Goal: Transaction & Acquisition: Purchase product/service

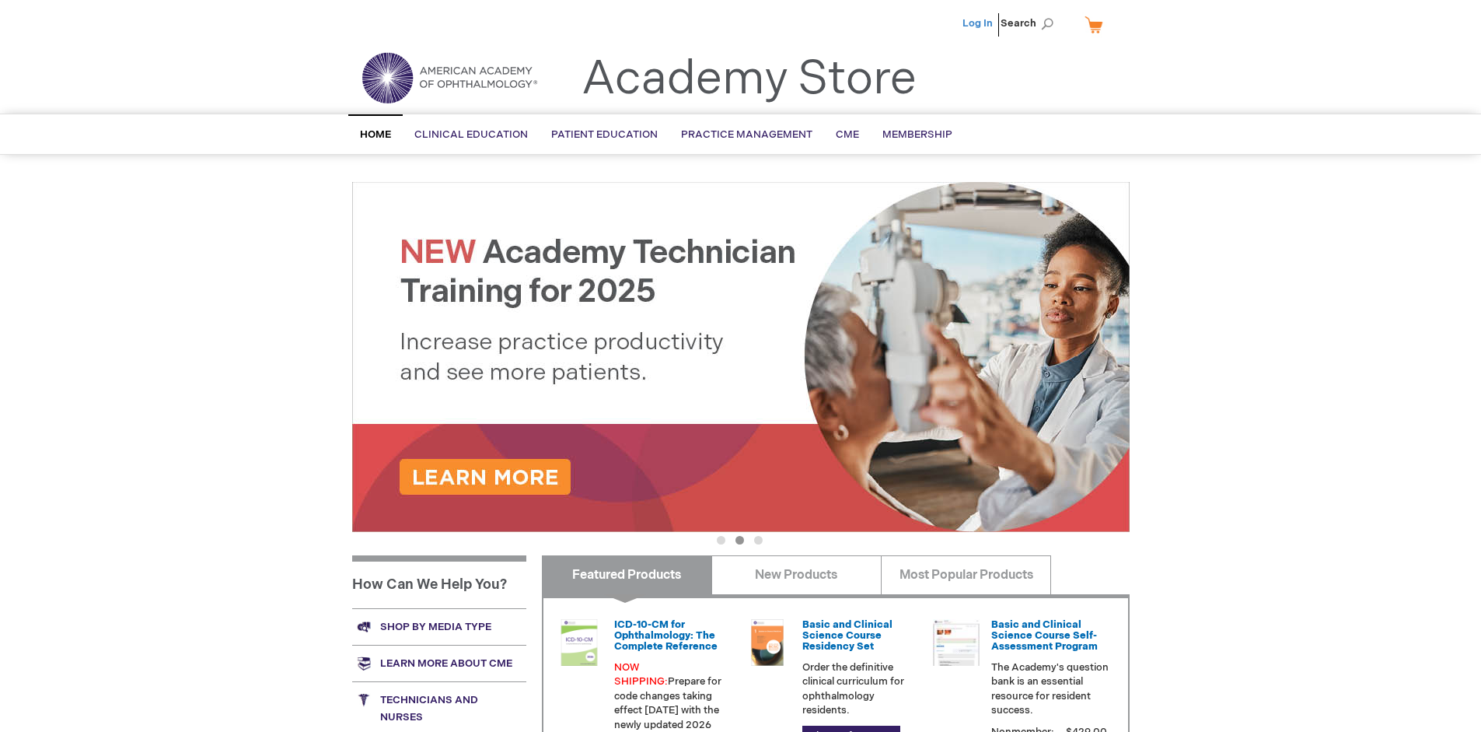
click at [979, 23] on link "Log In" at bounding box center [978, 23] width 30 height 12
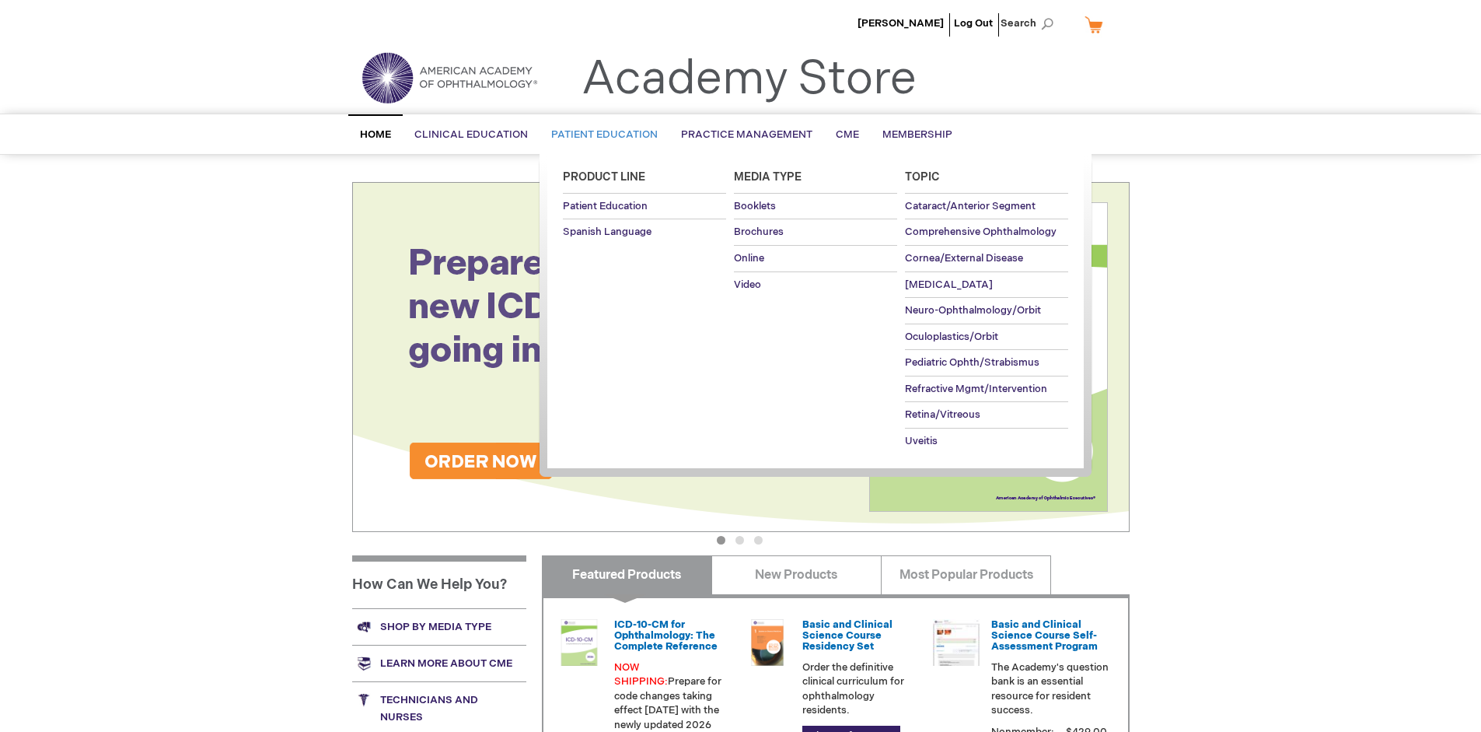
click at [600, 135] on span "Patient Education" at bounding box center [604, 134] width 107 height 12
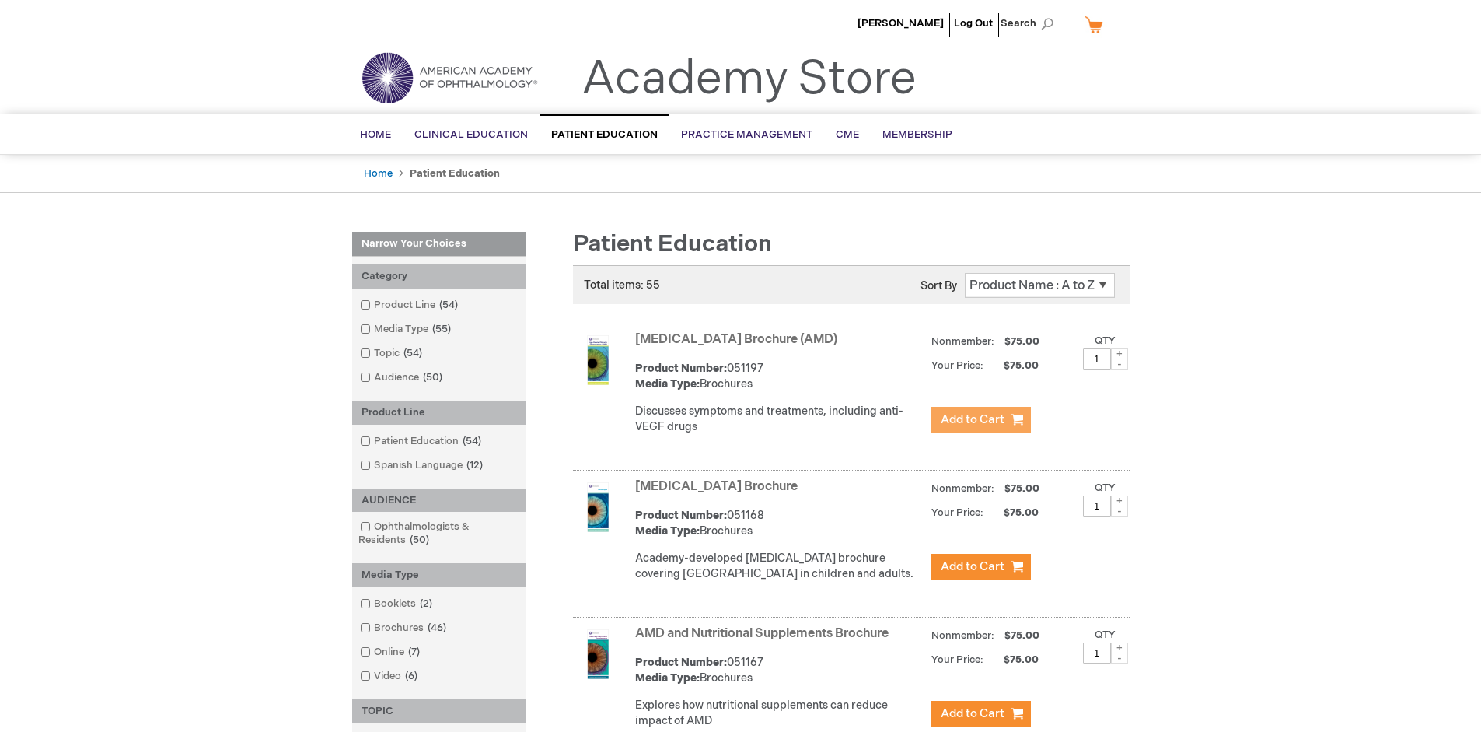
click at [981, 420] on span "Add to Cart" at bounding box center [973, 419] width 64 height 15
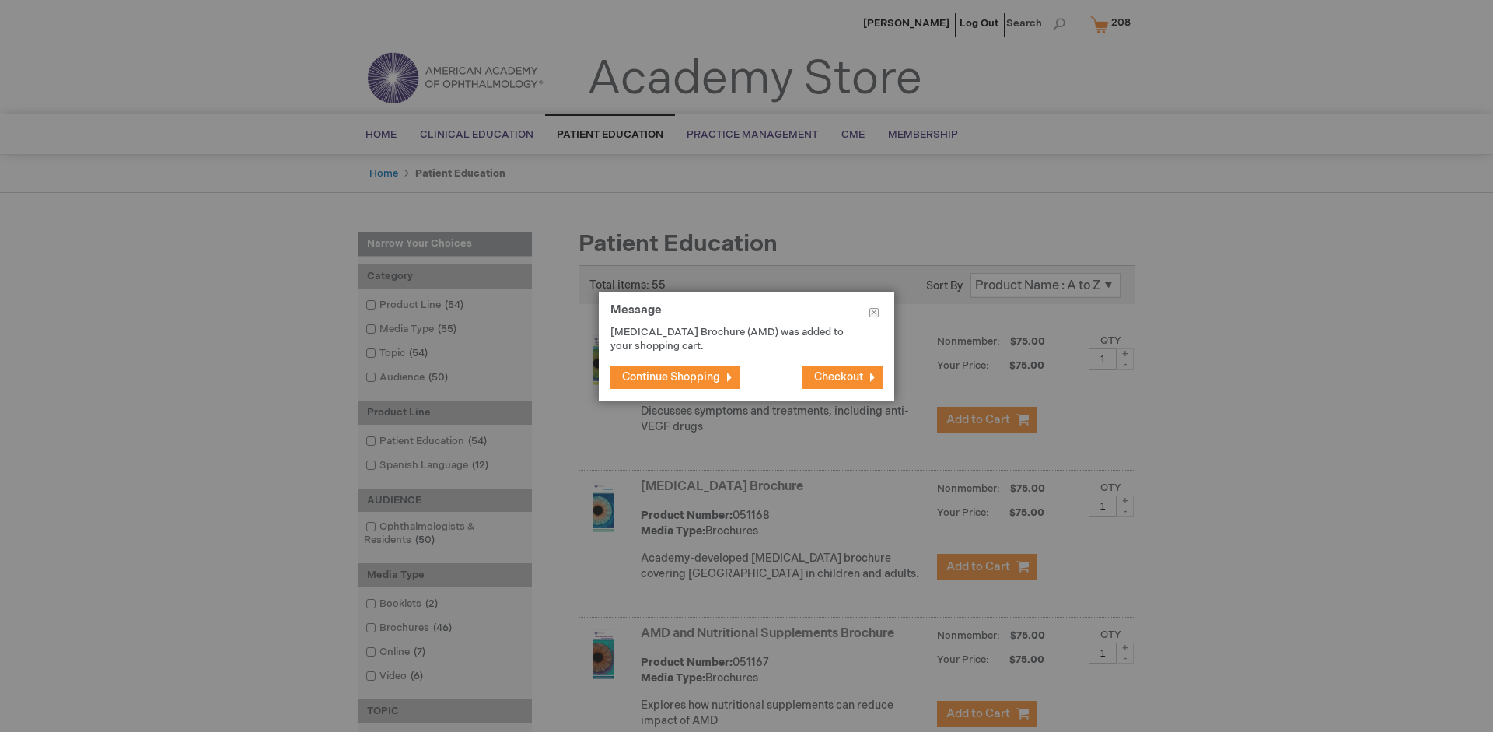
click at [671, 376] on span "Continue Shopping" at bounding box center [671, 376] width 98 height 13
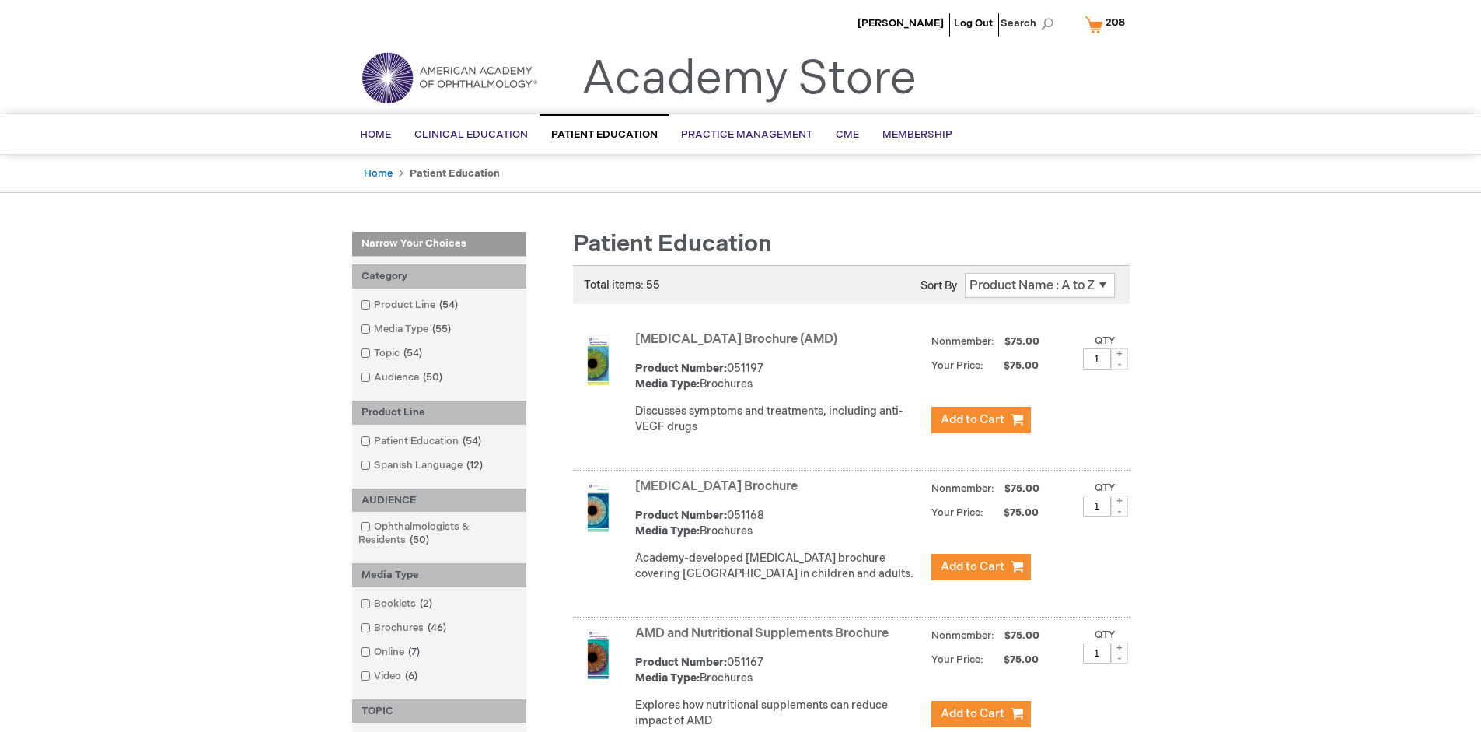
click at [765, 641] on link "AMD and Nutritional Supplements Brochure" at bounding box center [762, 633] width 254 height 15
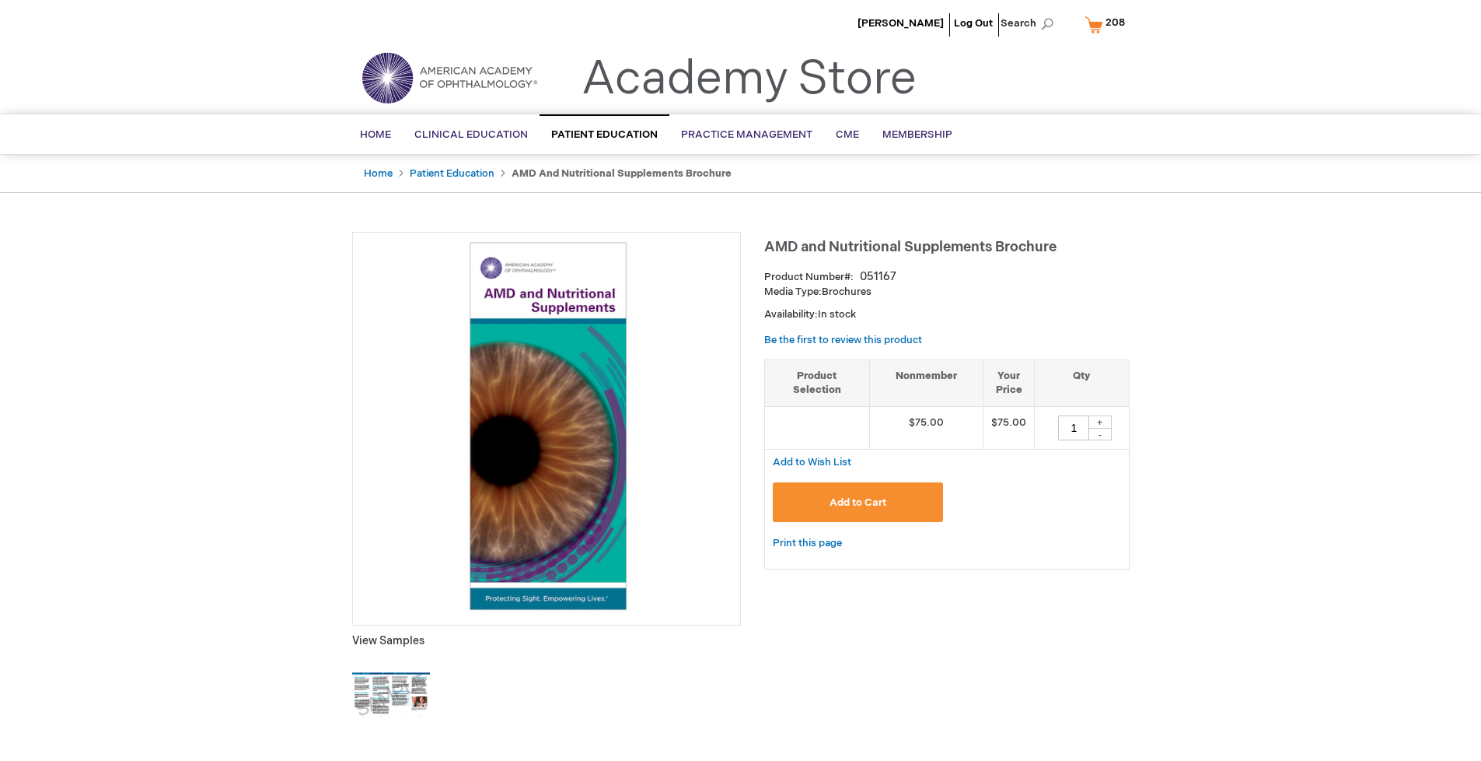
type input "1"
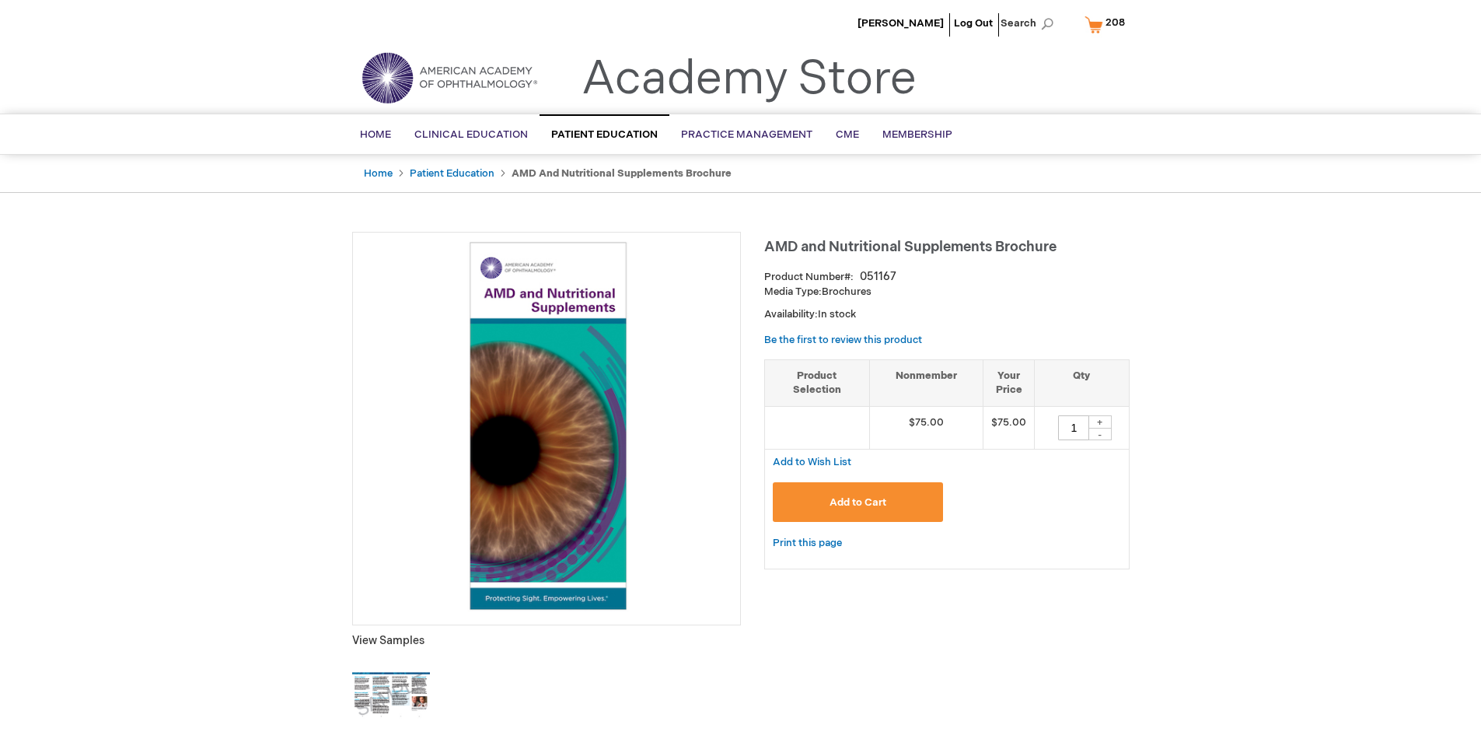
click at [858, 502] on span "Add to Cart" at bounding box center [858, 502] width 57 height 12
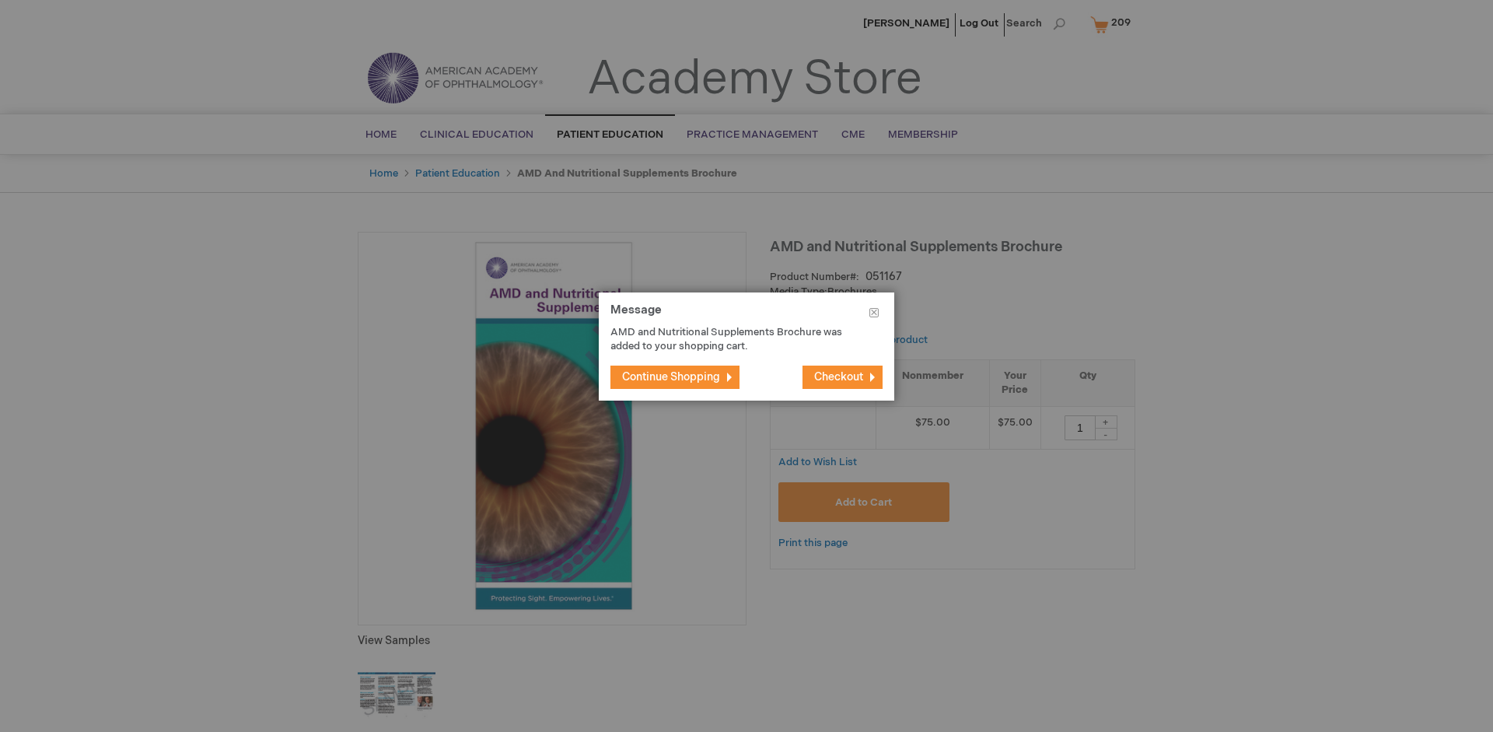
click at [671, 376] on span "Continue Shopping" at bounding box center [671, 376] width 98 height 13
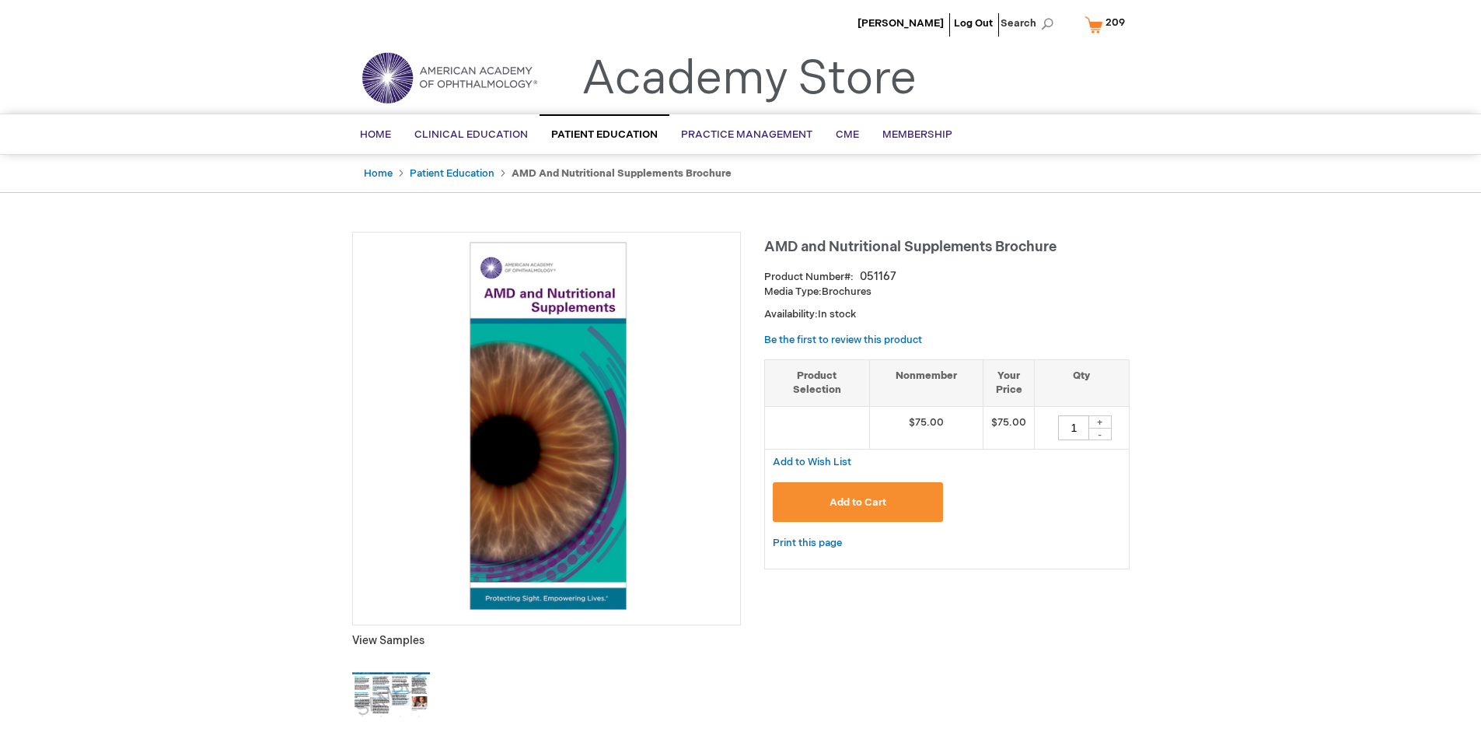
click at [1107, 24] on span "209" at bounding box center [1115, 22] width 19 height 12
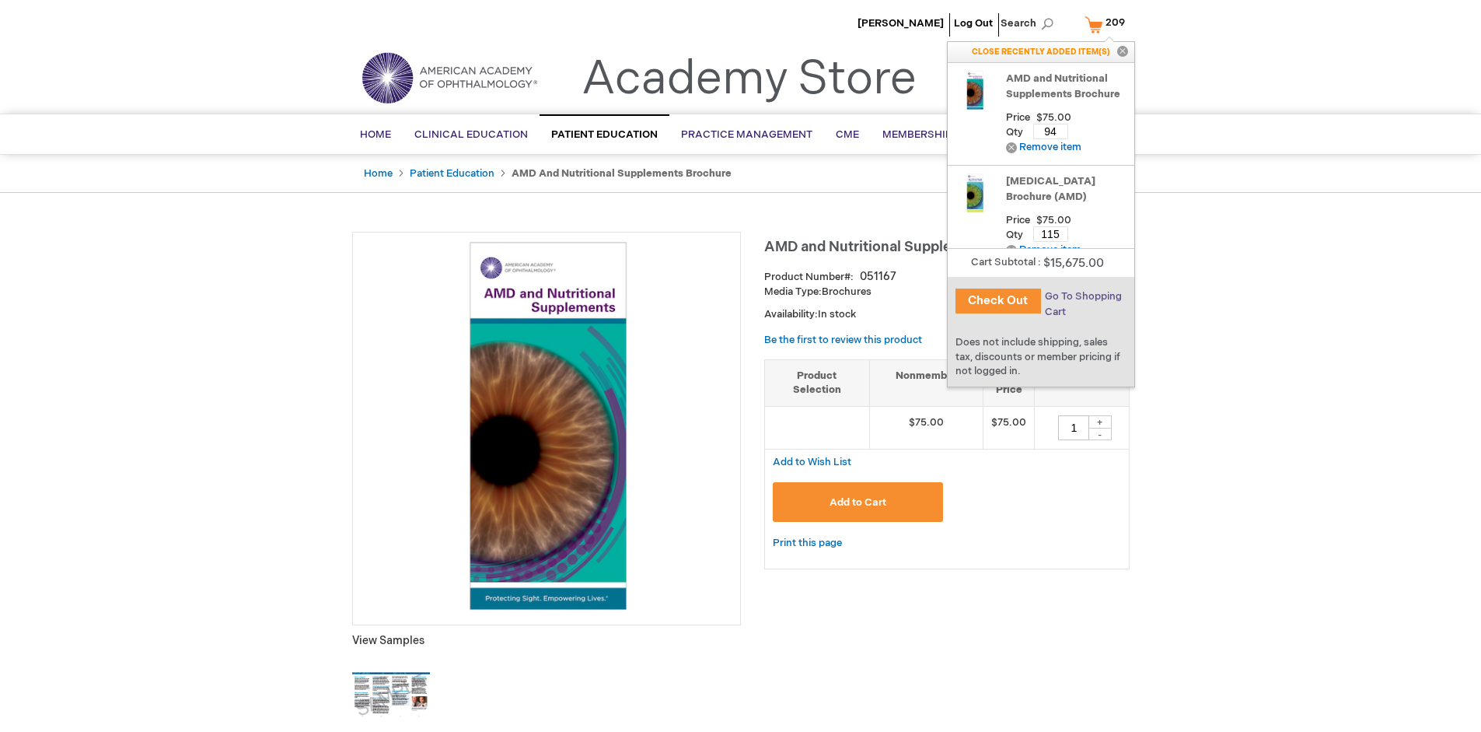
click at [1082, 296] on span "Go To Shopping Cart" at bounding box center [1083, 304] width 77 height 28
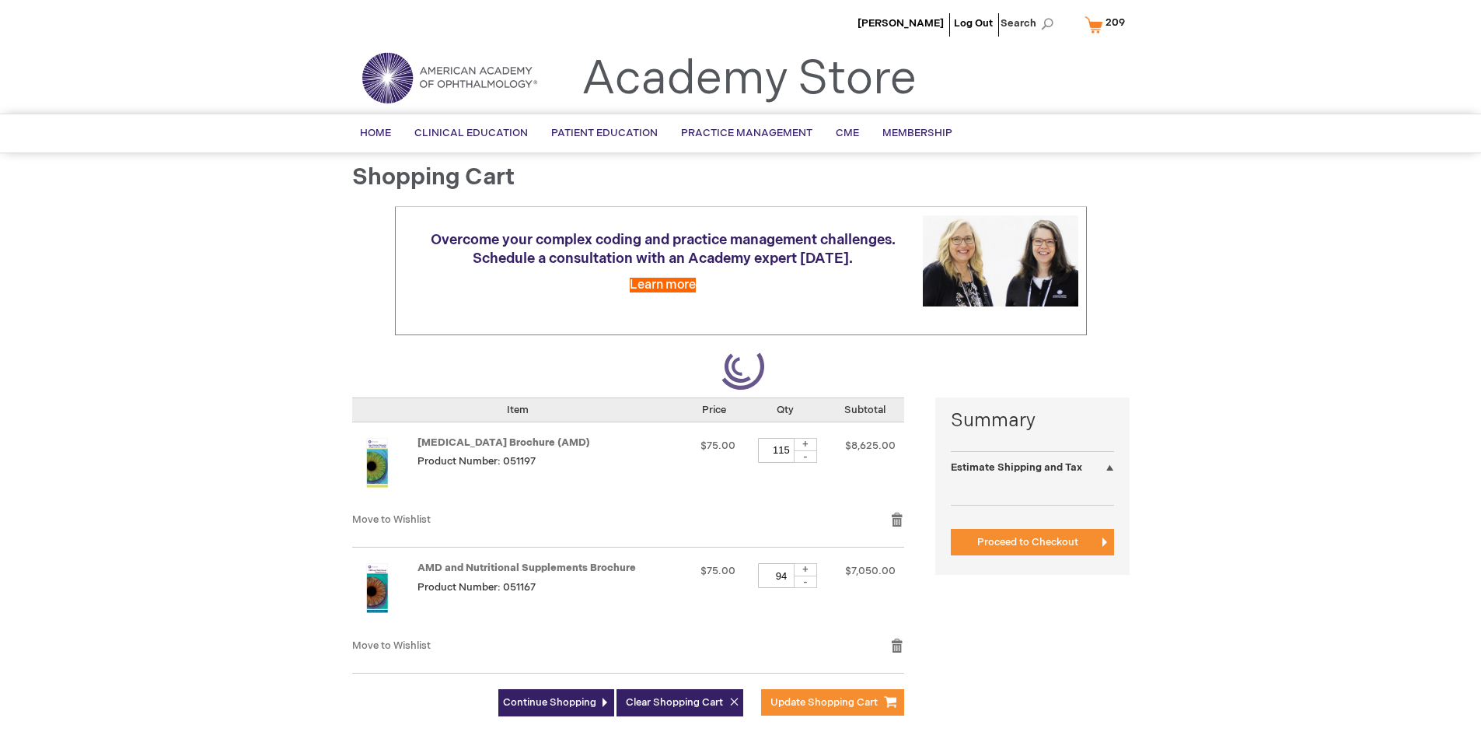
select select "US"
select select "41"
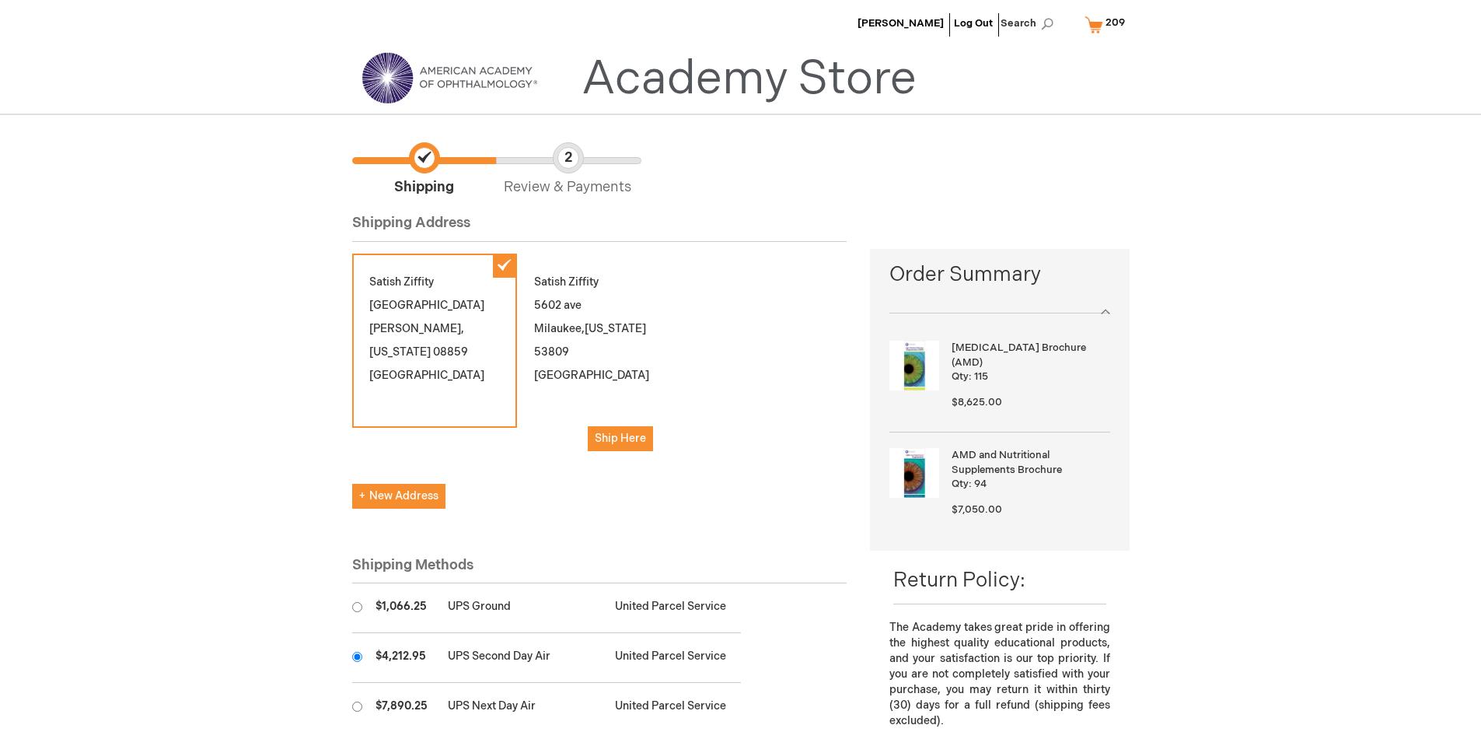
click at [357, 656] on input "radio" at bounding box center [357, 657] width 10 height 10
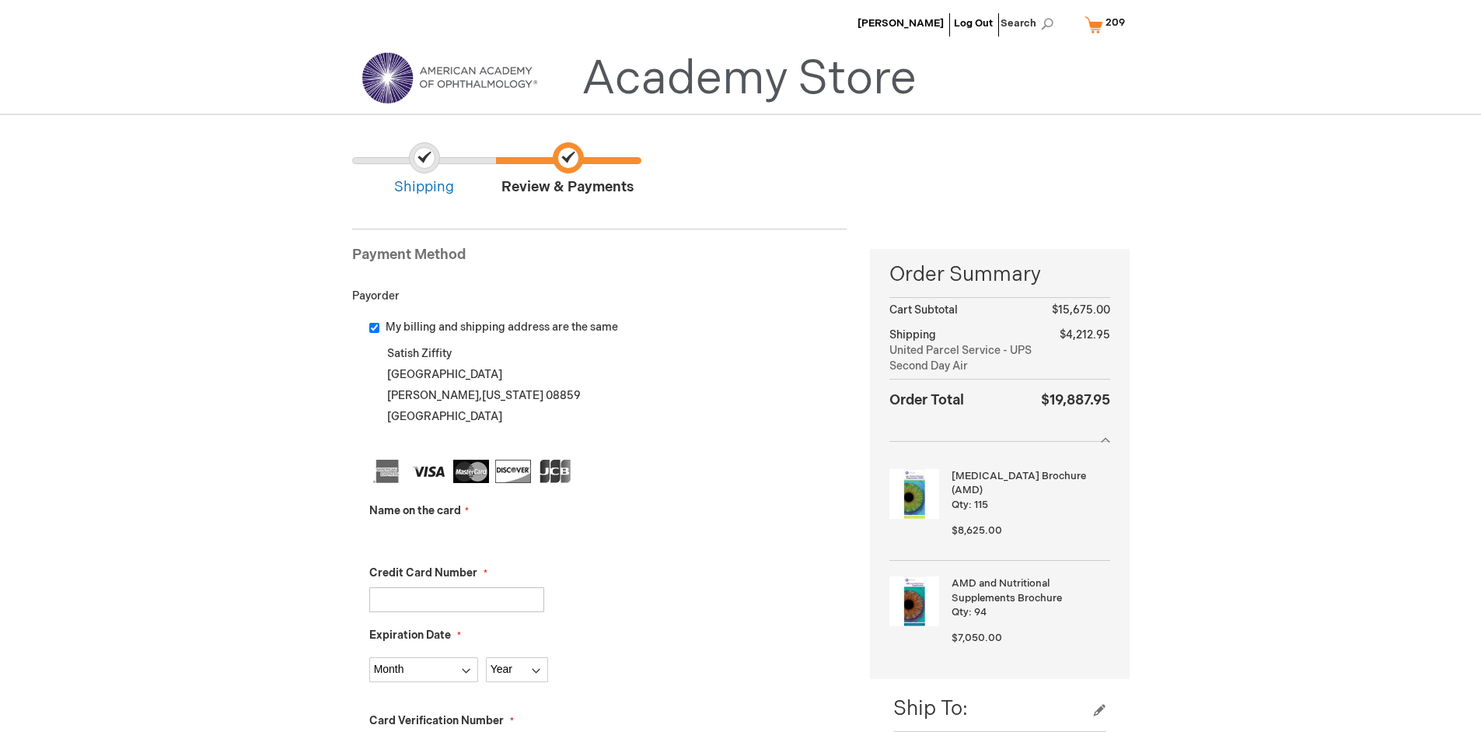
click at [456, 537] on input "Name on the card" at bounding box center [456, 537] width 175 height 25
